Goal: Task Accomplishment & Management: Use online tool/utility

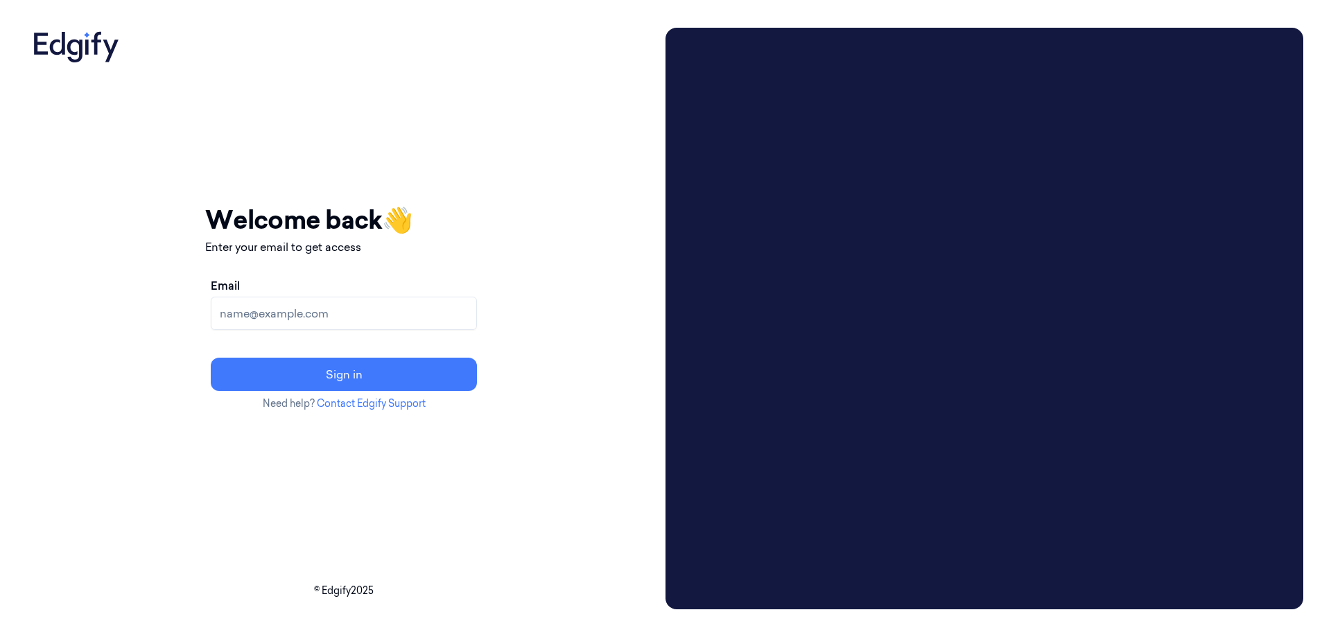
click at [332, 304] on input "Email" at bounding box center [344, 313] width 266 height 33
click at [377, 315] on input "Email" at bounding box center [344, 313] width 266 height 33
type input "[EMAIL_ADDRESS][DOMAIN_NAME]"
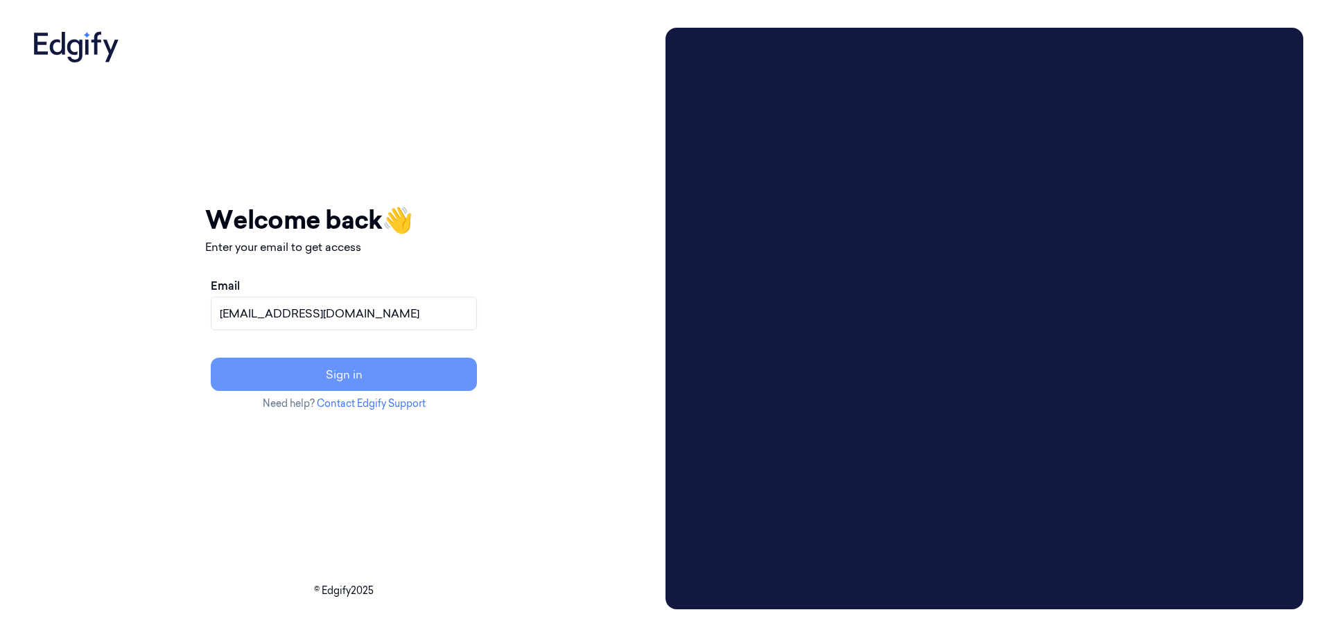
click at [394, 381] on button "Sign in" at bounding box center [344, 374] width 266 height 33
